Goal: Task Accomplishment & Management: Manage account settings

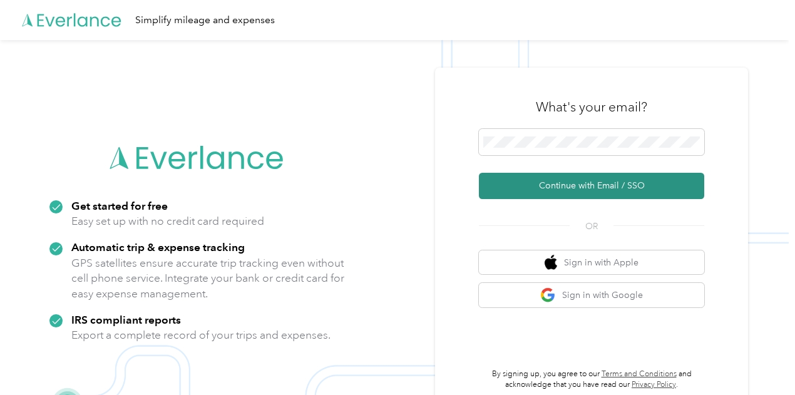
click at [588, 185] on button "Continue with Email / SSO" at bounding box center [591, 186] width 225 height 26
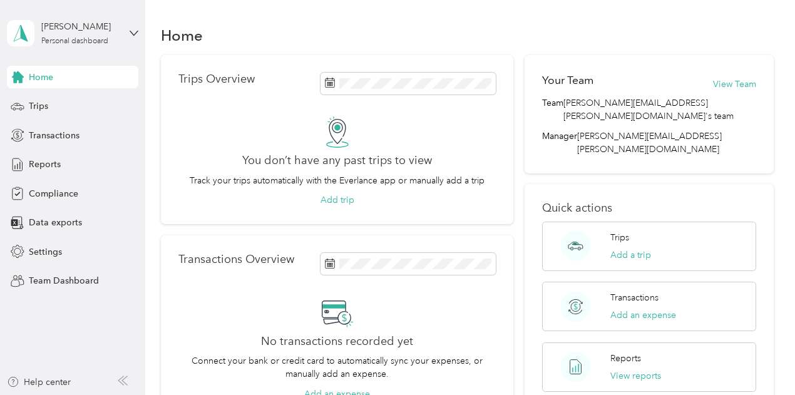
click at [573, 96] on div "Team [PERSON_NAME][EMAIL_ADDRESS][PERSON_NAME][DOMAIN_NAME]'s team" at bounding box center [649, 109] width 214 height 26
click at [135, 33] on icon at bounding box center [134, 33] width 9 height 9
click at [99, 126] on div "Personal dashboard" at bounding box center [209, 131] width 387 height 22
click at [51, 194] on span "Compliance" at bounding box center [53, 193] width 49 height 13
